Goal: Information Seeking & Learning: Learn about a topic

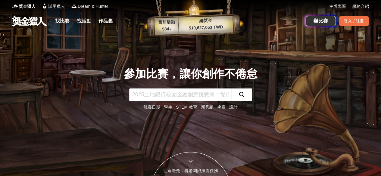
click at [176, 97] on input "text" at bounding box center [180, 95] width 103 height 13
type input "原住民"
click button "submit" at bounding box center [242, 95] width 21 height 13
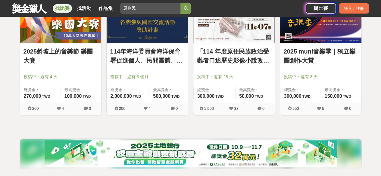
scroll to position [151, 0]
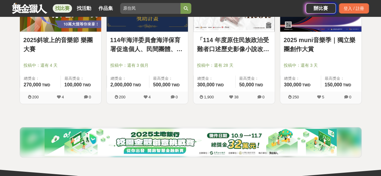
click at [220, 43] on link "「114 年度原住民族政治受難者口述歷史影像小說改編」徵件活動" at bounding box center [234, 45] width 74 height 18
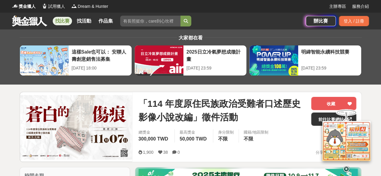
click at [320, 120] on div at bounding box center [347, 140] width 60 height 65
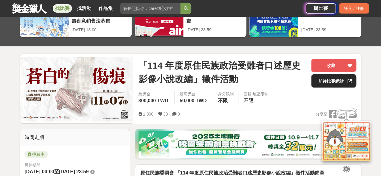
scroll to position [60, 0]
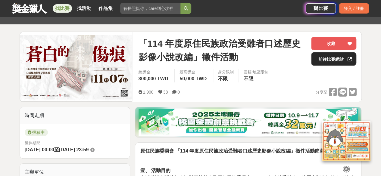
click at [340, 52] on link "前往比賽網站" at bounding box center [333, 58] width 45 height 13
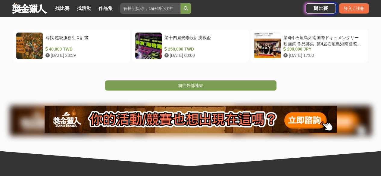
scroll to position [109, 0]
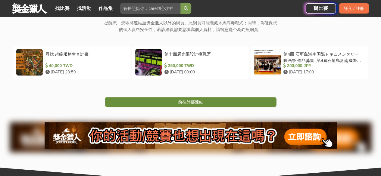
click at [214, 105] on link "前往外部連結" at bounding box center [191, 102] width 172 height 10
